Goal: Browse casually: Explore the website without a specific task or goal

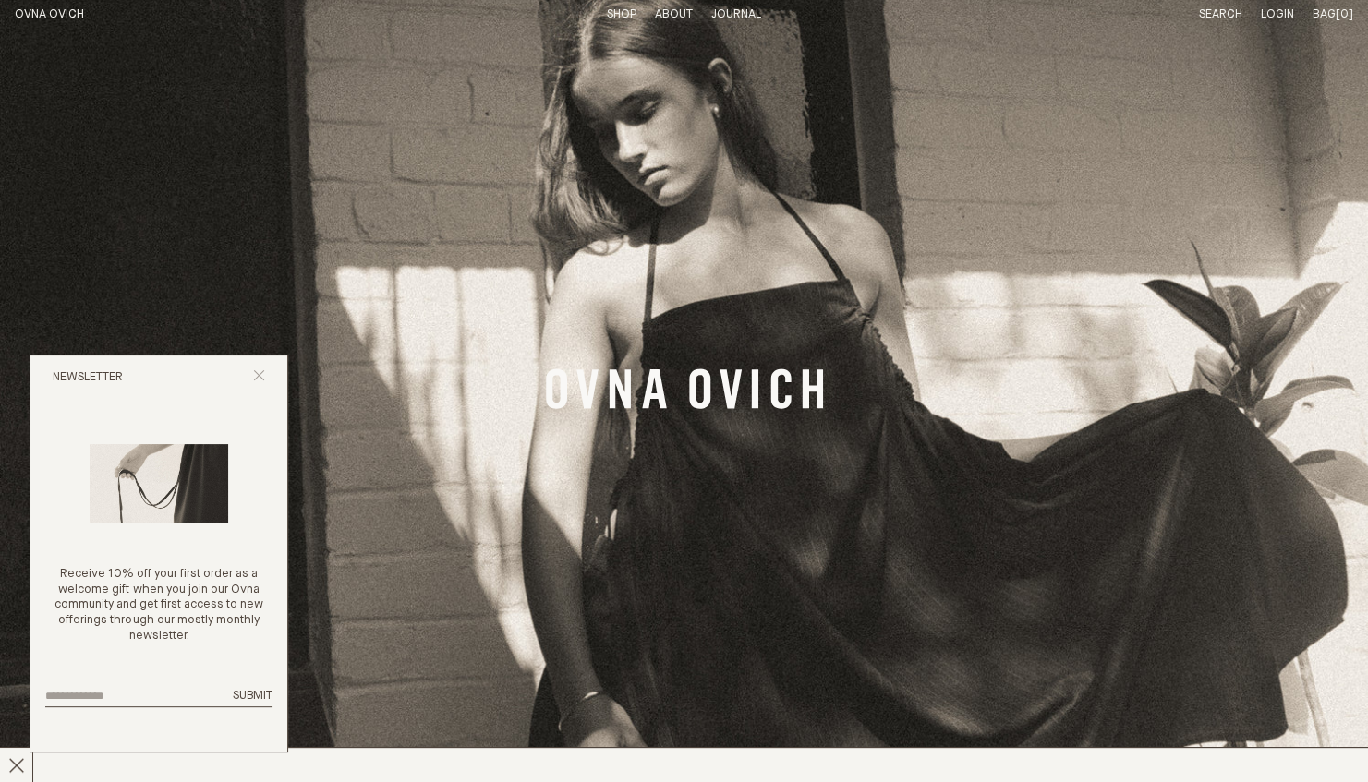
click at [263, 376] on icon "Close popup" at bounding box center [259, 375] width 12 height 12
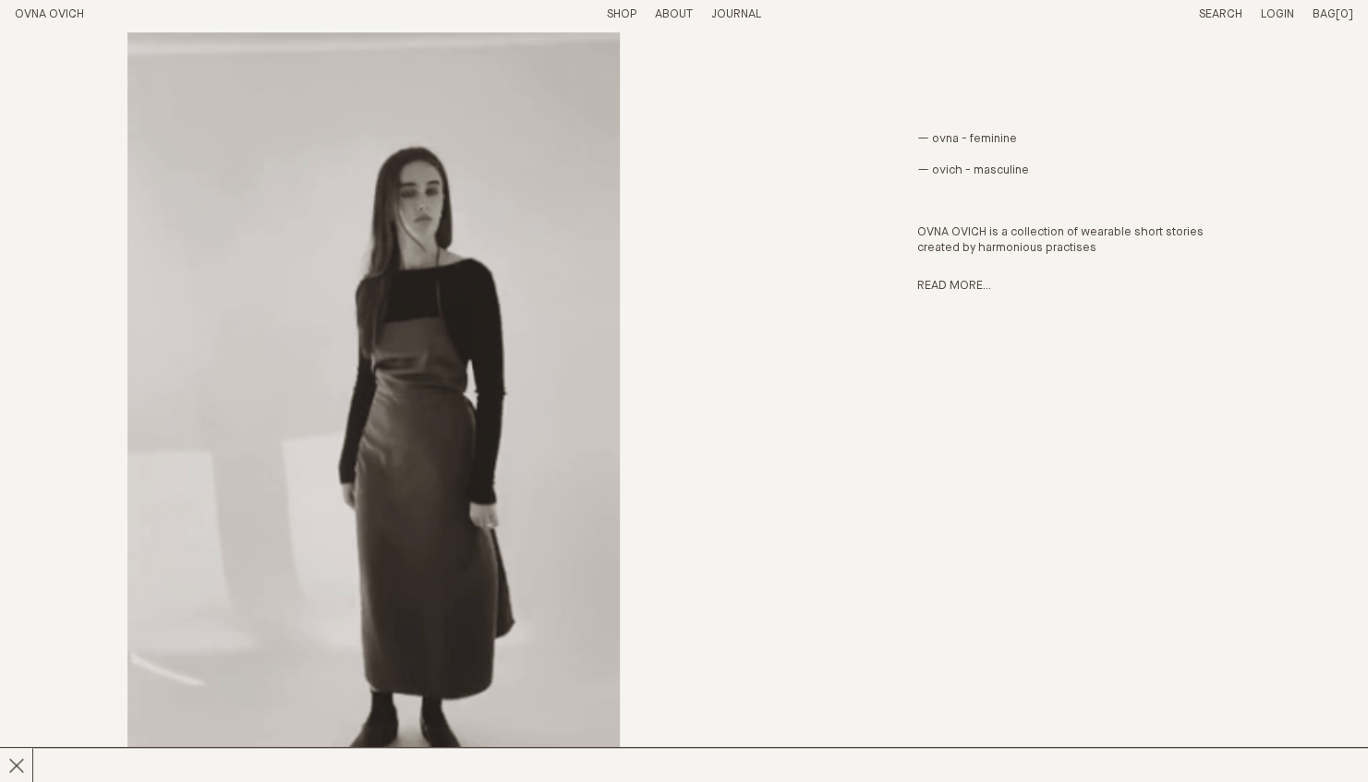
scroll to position [878, 0]
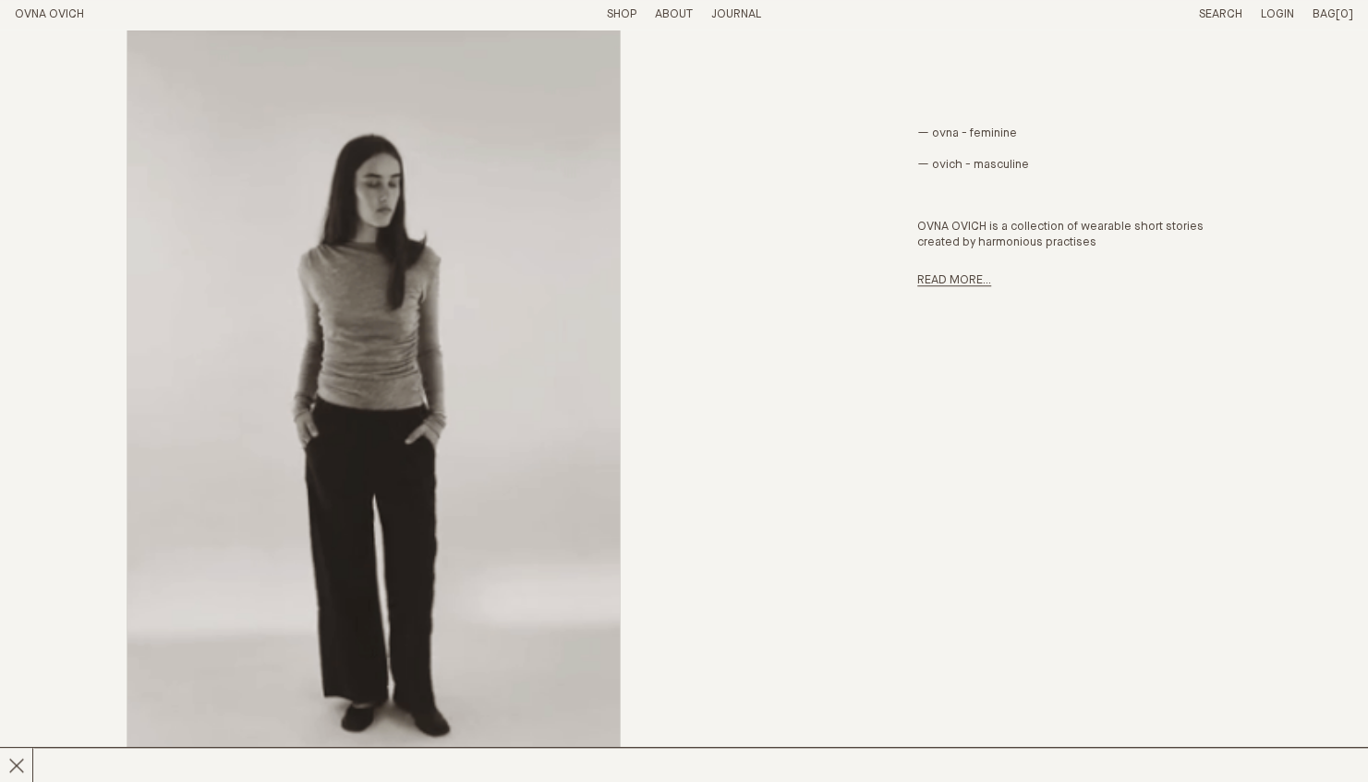
click at [937, 285] on link "Read more..." at bounding box center [954, 280] width 74 height 12
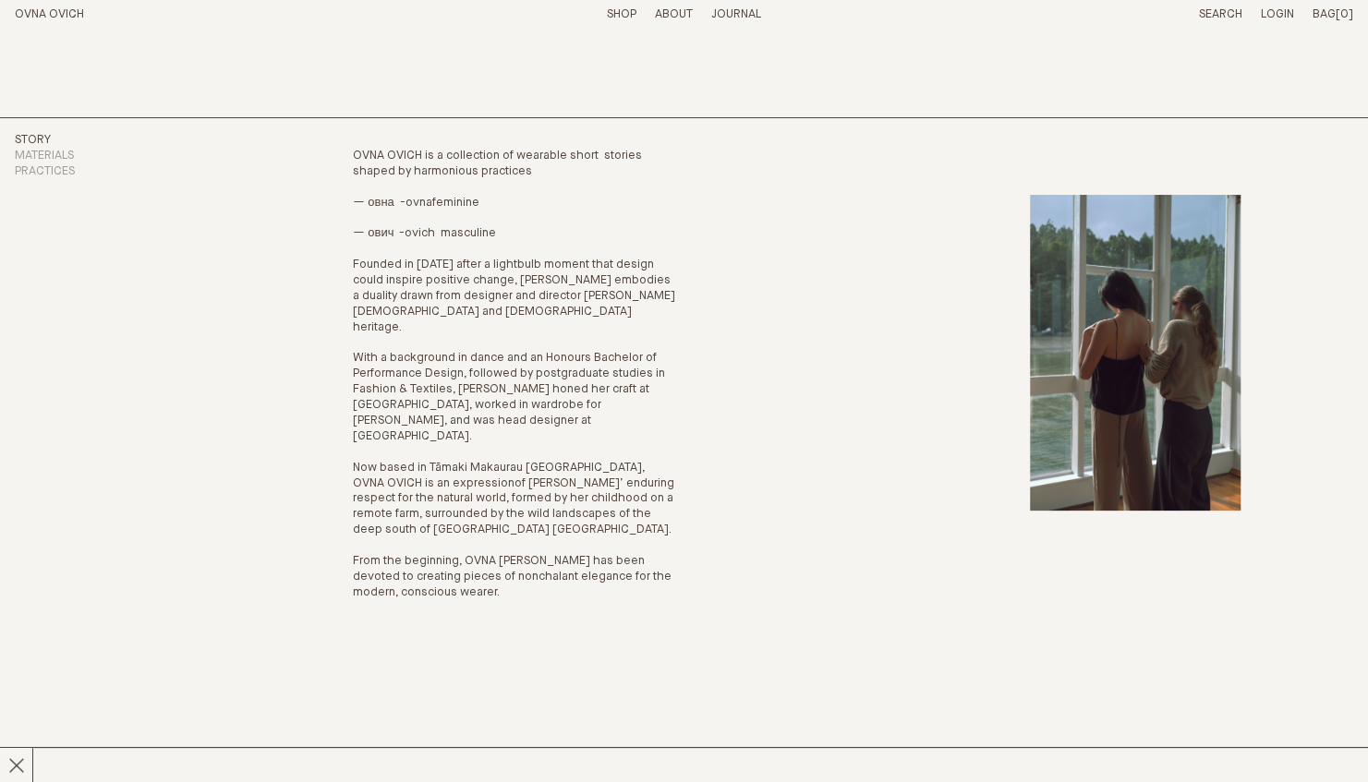
scroll to position [37, 0]
click at [67, 157] on link "Materials" at bounding box center [44, 155] width 59 height 12
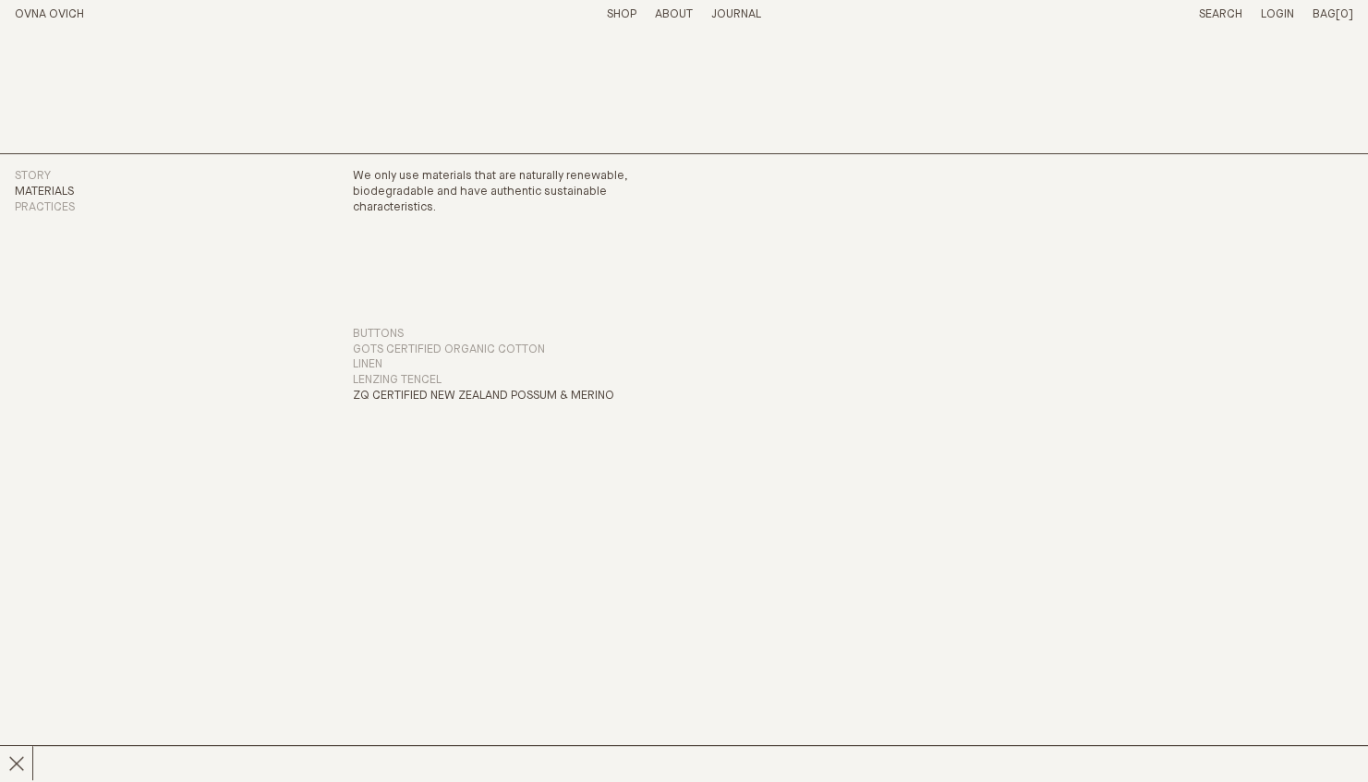
click at [484, 391] on h3 "ZQ Certified New Zealand Possum & Merino" at bounding box center [483, 397] width 261 height 16
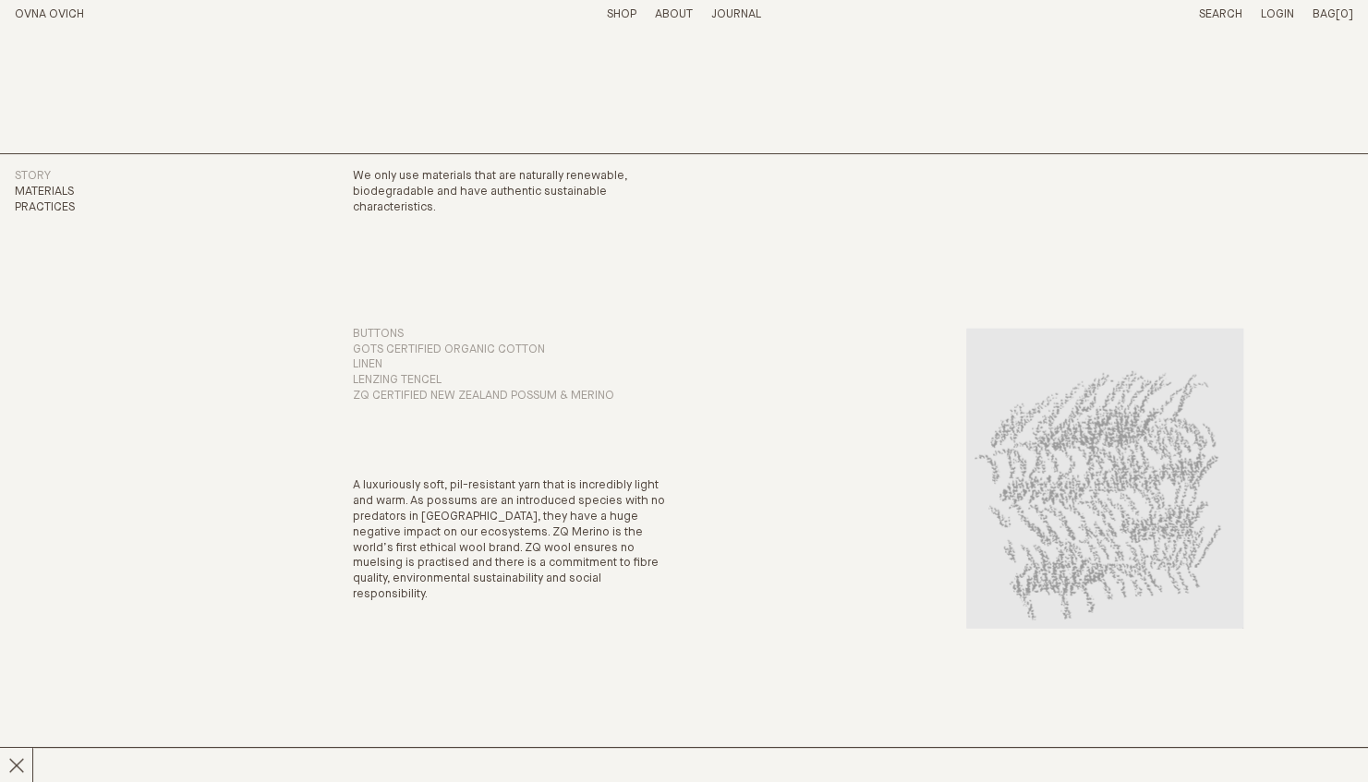
click at [45, 211] on link "Practices" at bounding box center [45, 207] width 60 height 12
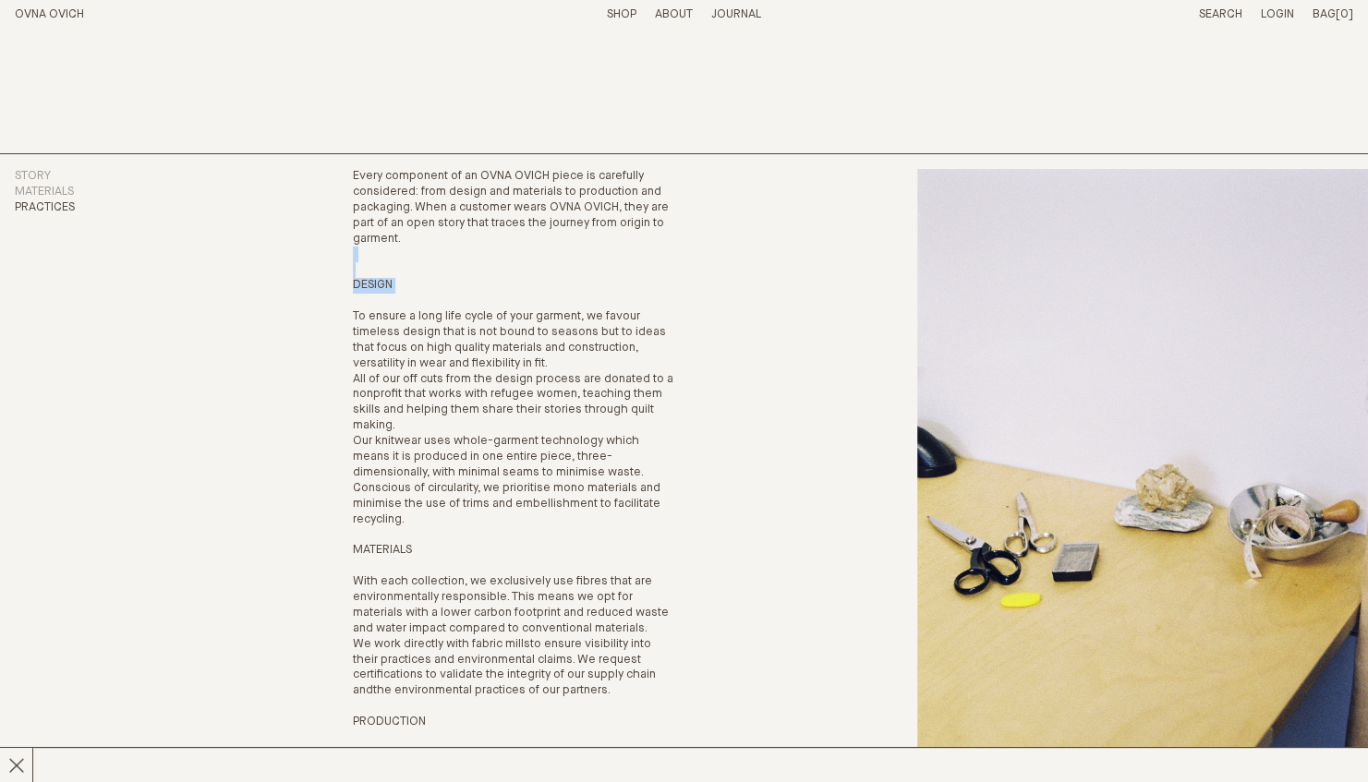
drag, startPoint x: 438, startPoint y: 303, endPoint x: 298, endPoint y: 228, distance: 158.3
click at [298, 228] on div "Story Materials Practices Every component of an OVNA OVICH piece is carefully c…" at bounding box center [684, 677] width 1368 height 1048
click at [638, 288] on p "DESIGN To ensure a long life cycle of your garment, we favour timeless design t…" at bounding box center [514, 316] width 323 height 109
click at [728, 11] on link "Journal" at bounding box center [736, 14] width 50 height 12
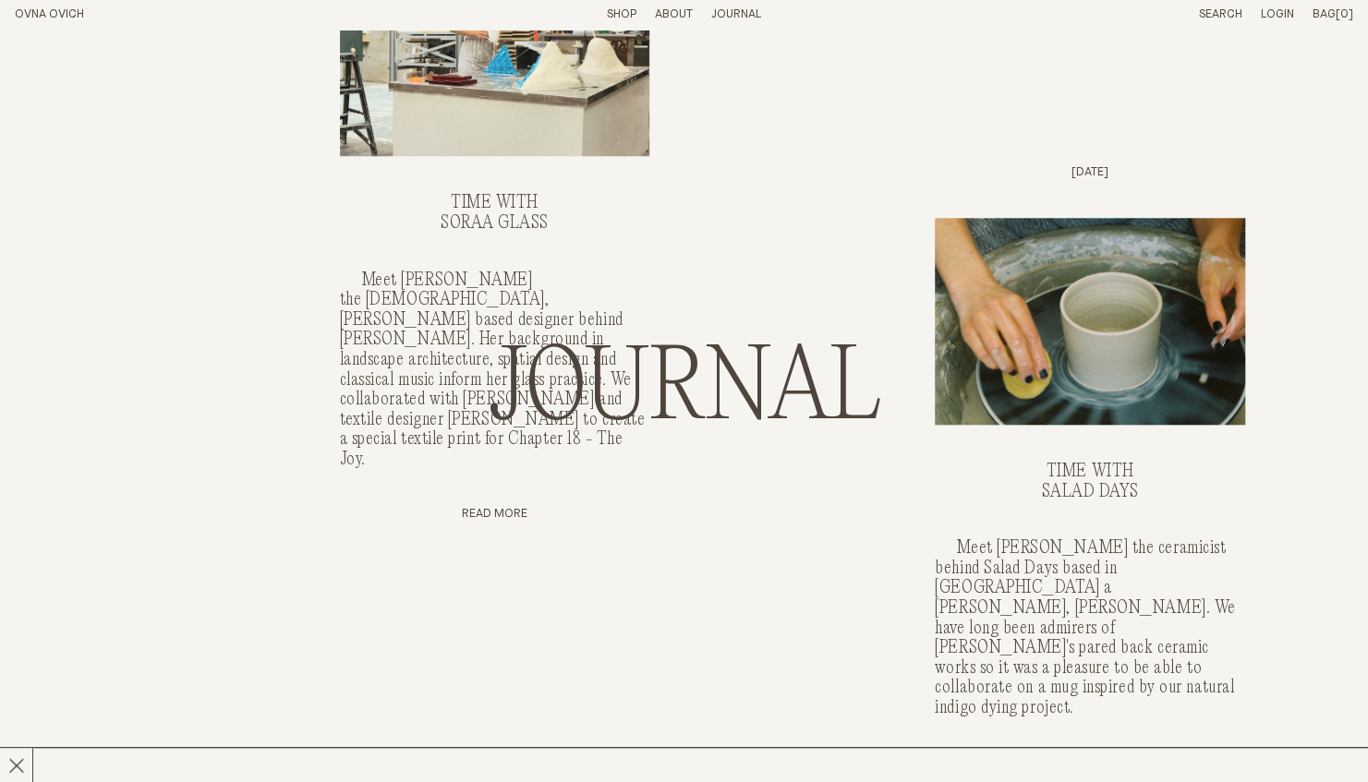
scroll to position [834, 0]
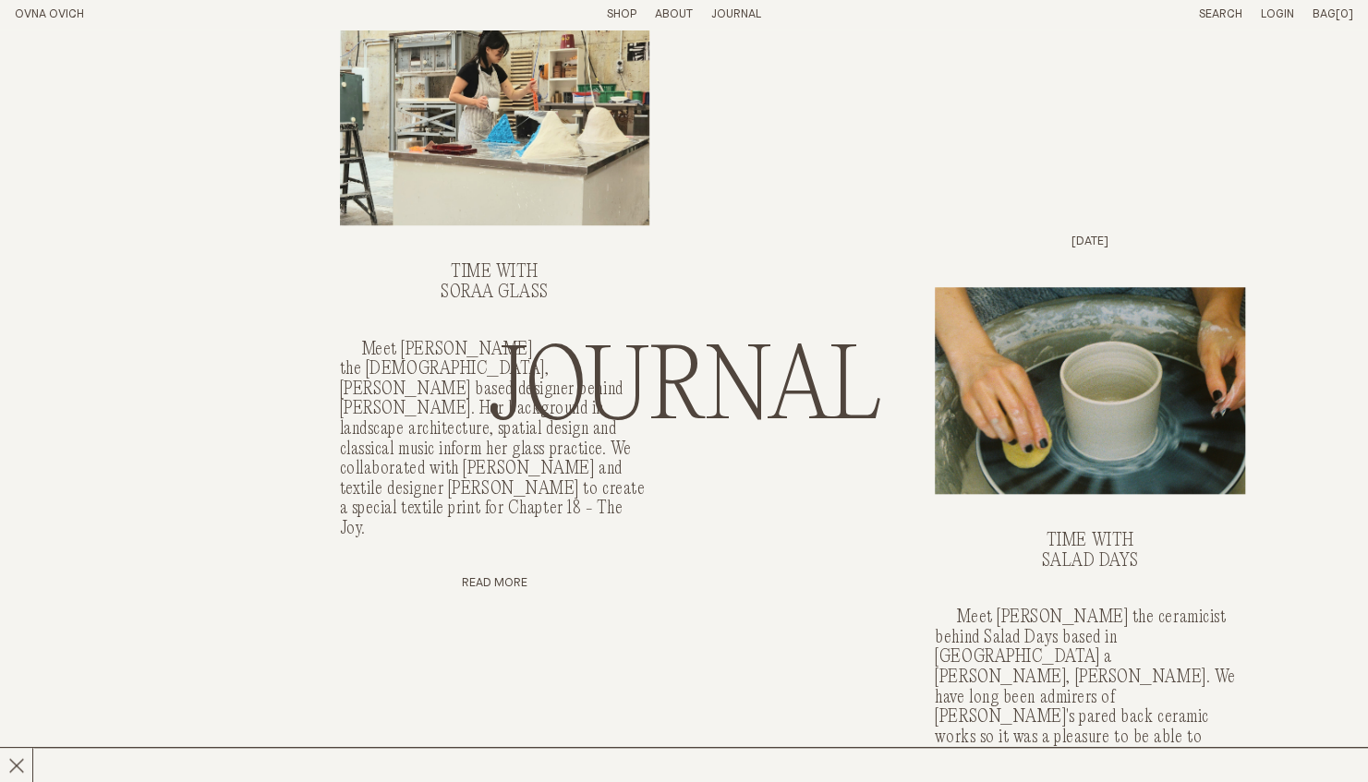
click at [622, 13] on link "Shop" at bounding box center [622, 14] width 30 height 12
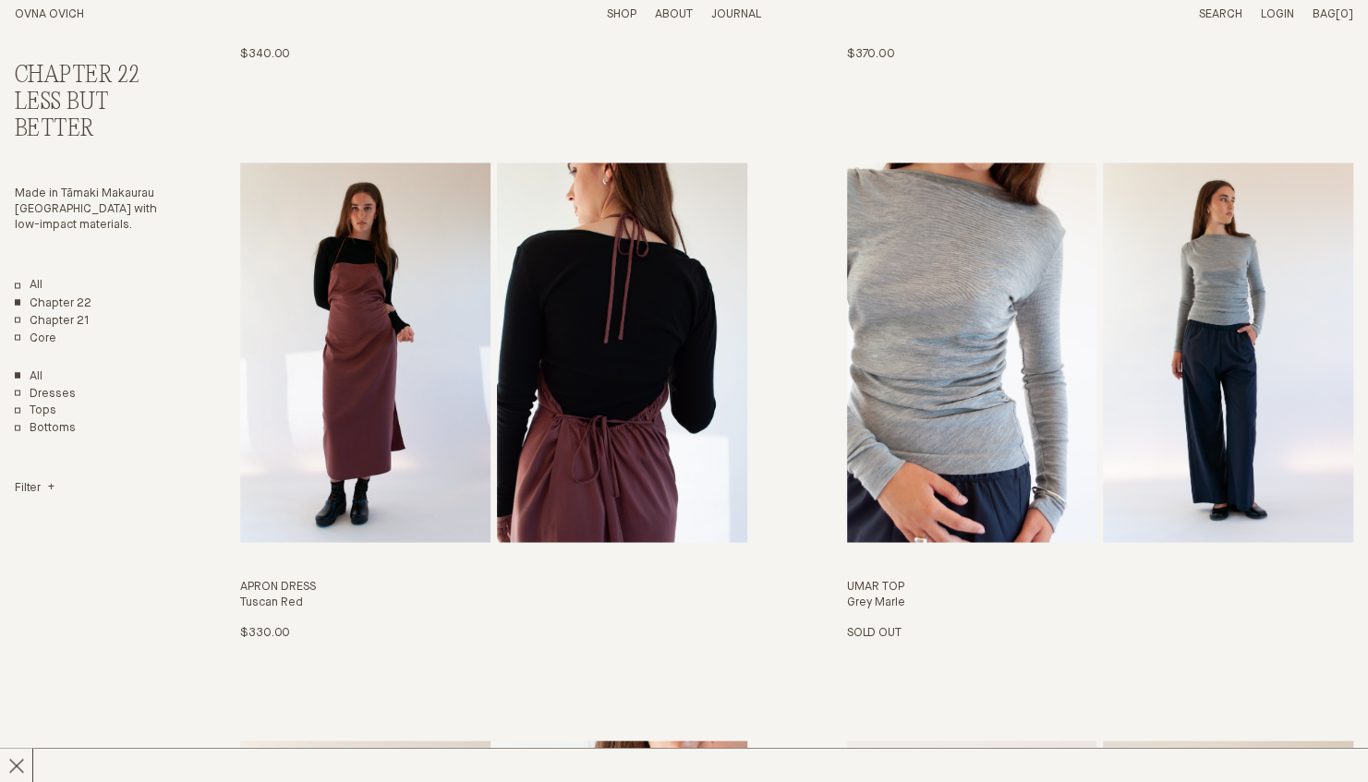
scroll to position [1765, 0]
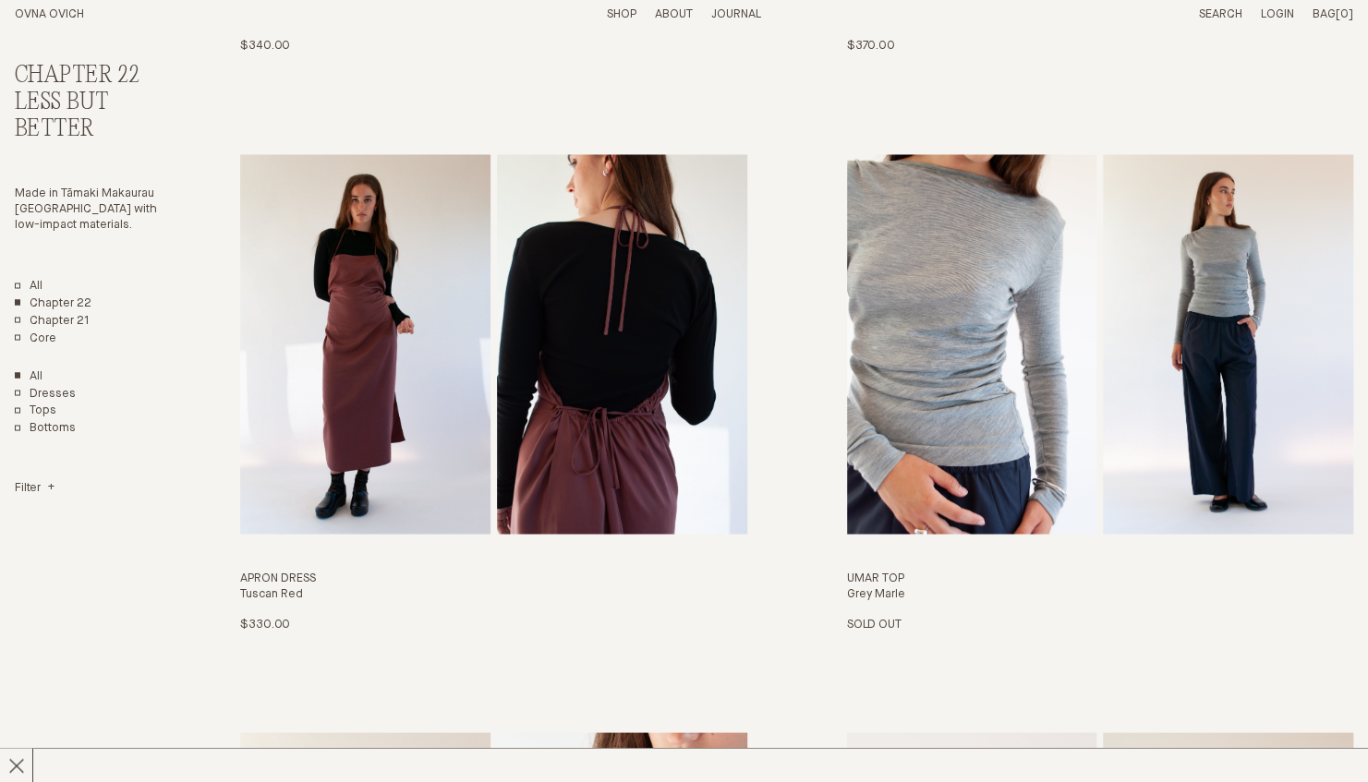
click at [1001, 390] on img "Umar Top" at bounding box center [972, 344] width 250 height 380
click at [200, 677] on div "Chapter 22 Less But Better Made in Tāmaki Makaurau [GEOGRAPHIC_DATA] with low-i…" at bounding box center [684, 674] width 1338 height 4821
click at [75, 314] on link "Chapter 21" at bounding box center [52, 321] width 75 height 16
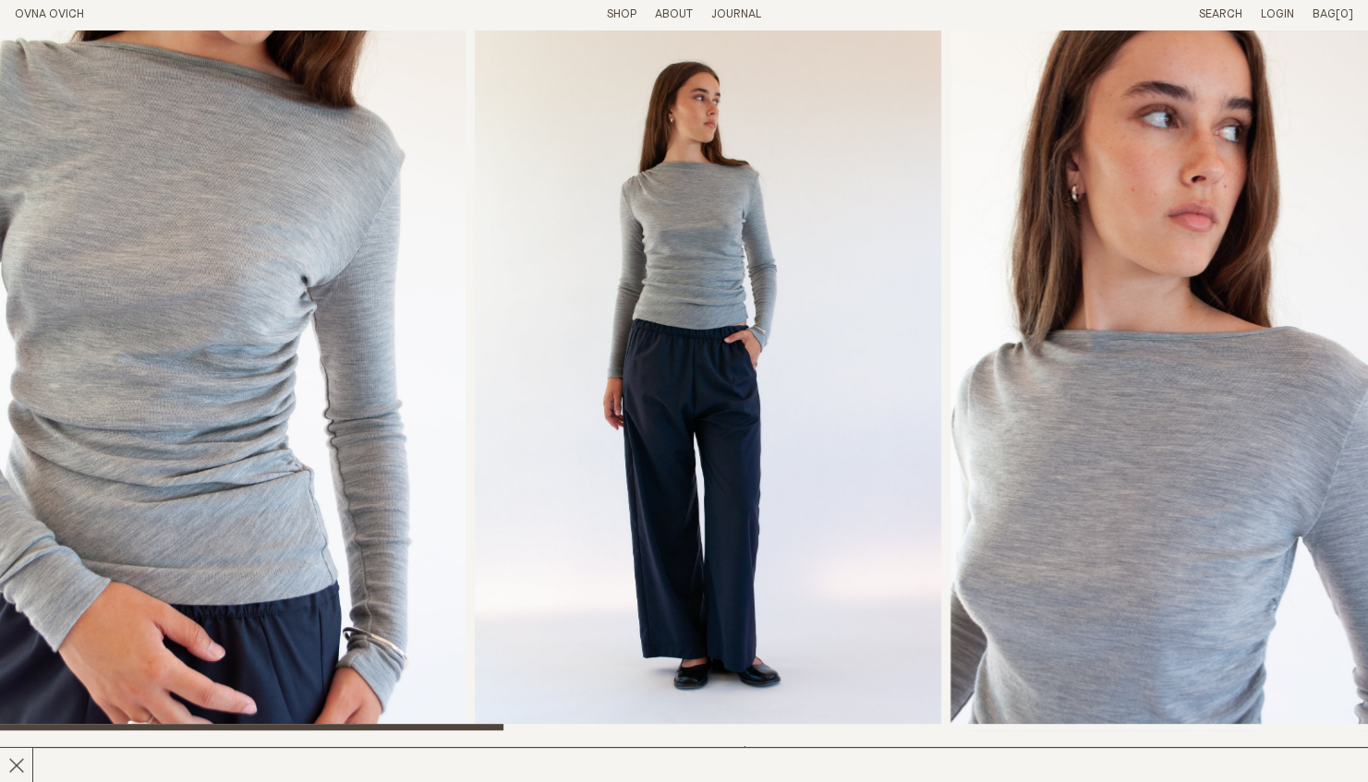
click at [778, 483] on img "2 / 8" at bounding box center [708, 380] width 466 height 701
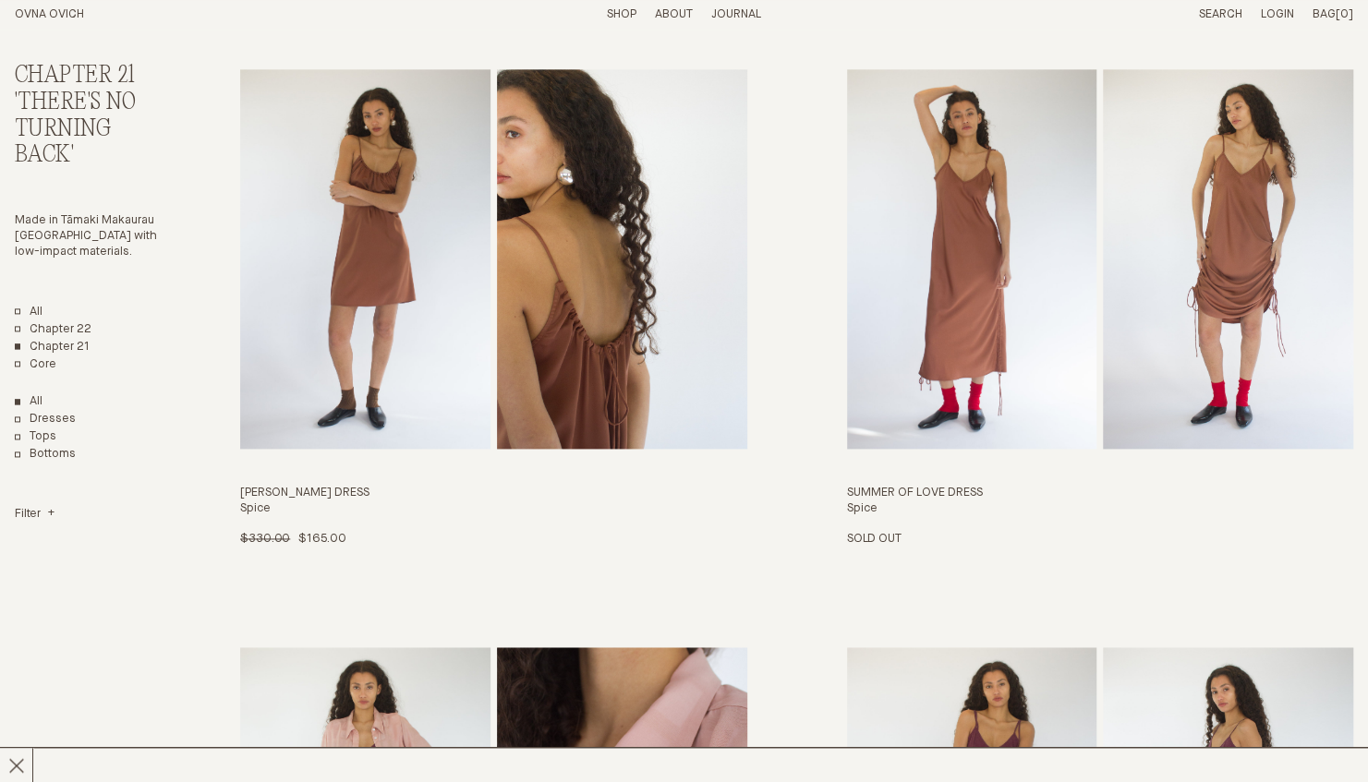
scroll to position [1275, 0]
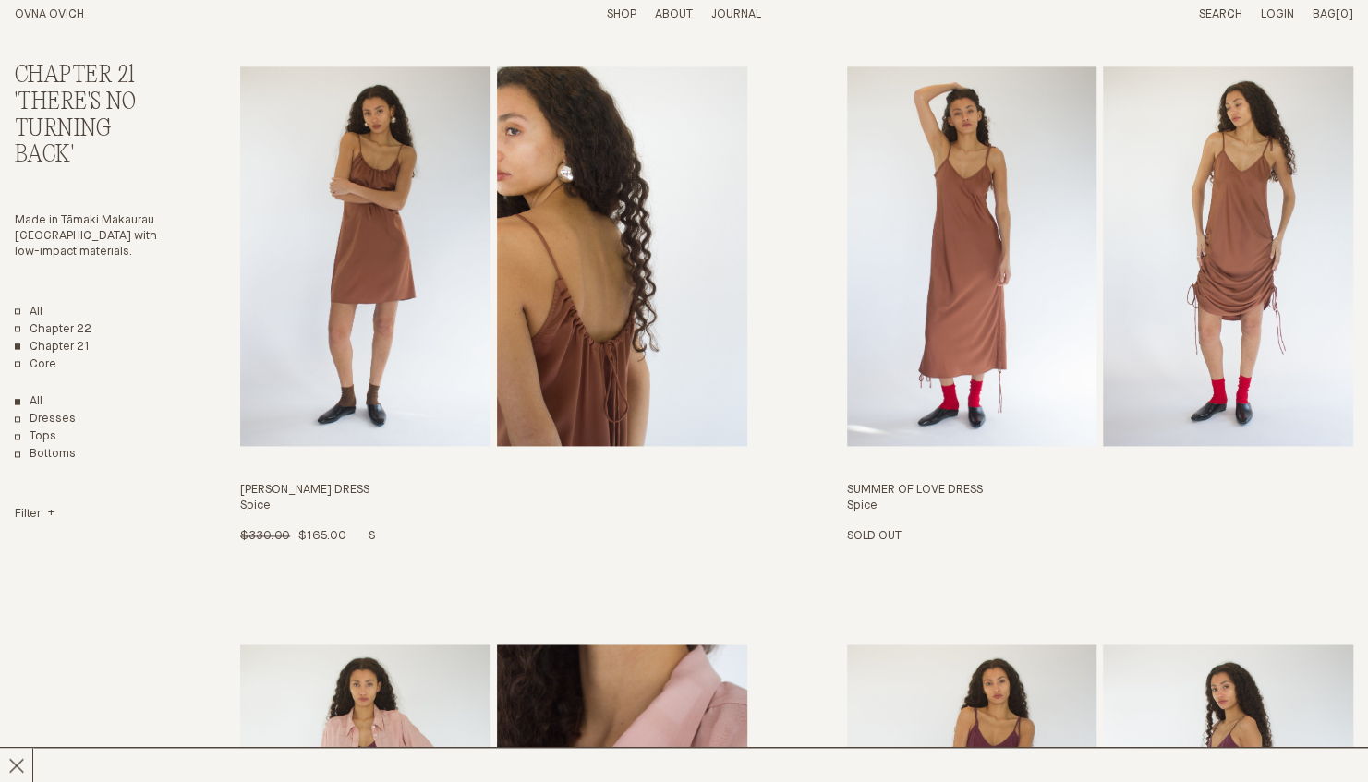
click at [567, 313] on img "Odie Dress" at bounding box center [622, 257] width 250 height 380
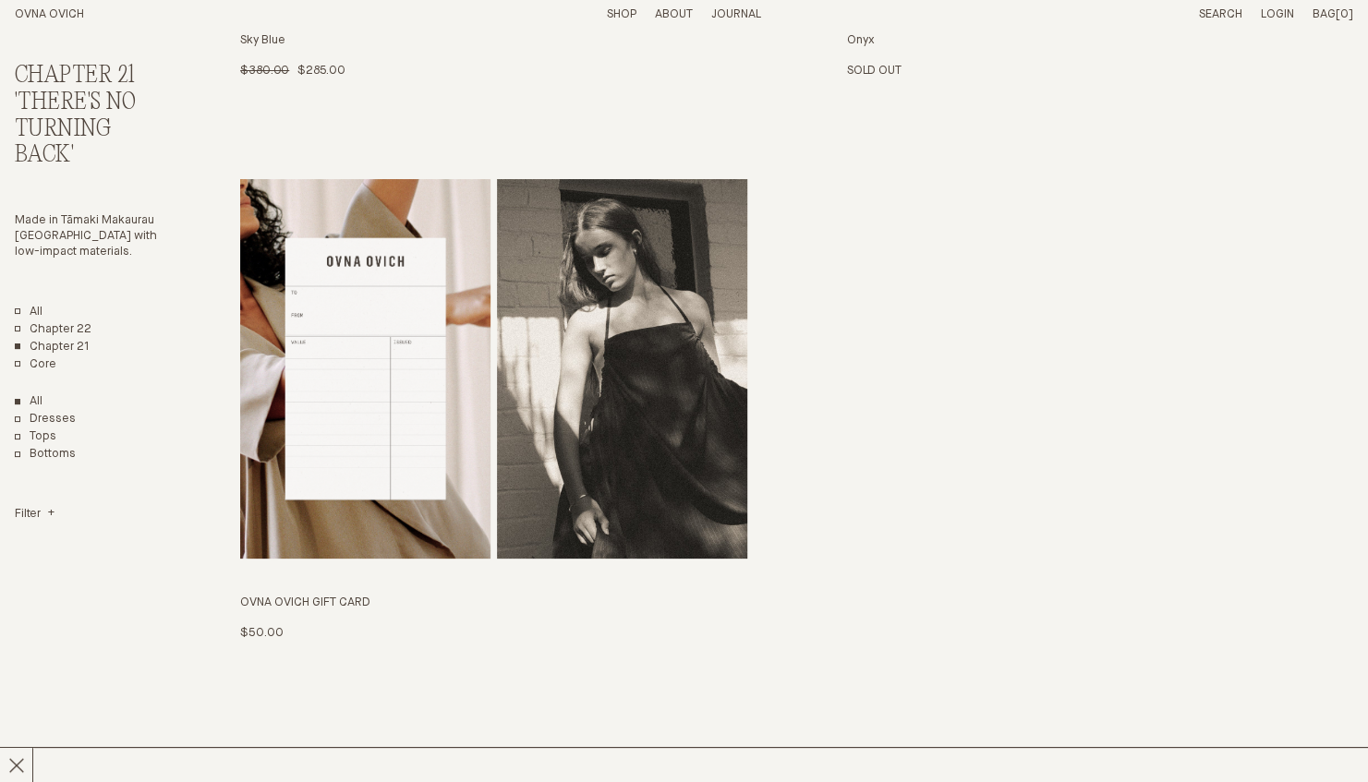
scroll to position [4054, 0]
click at [28, 369] on link "Core" at bounding box center [36, 365] width 42 height 16
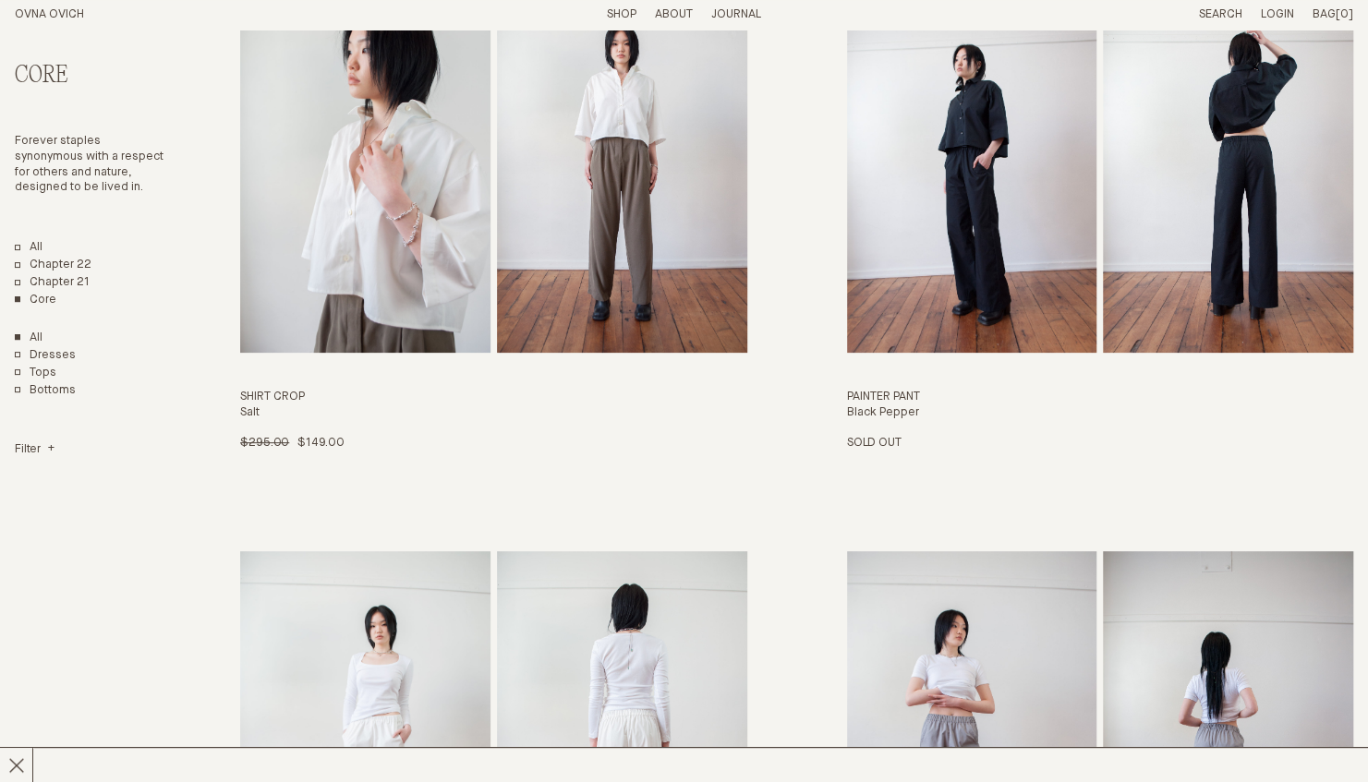
scroll to position [3632, 0]
